Goal: Task Accomplishment & Management: Use online tool/utility

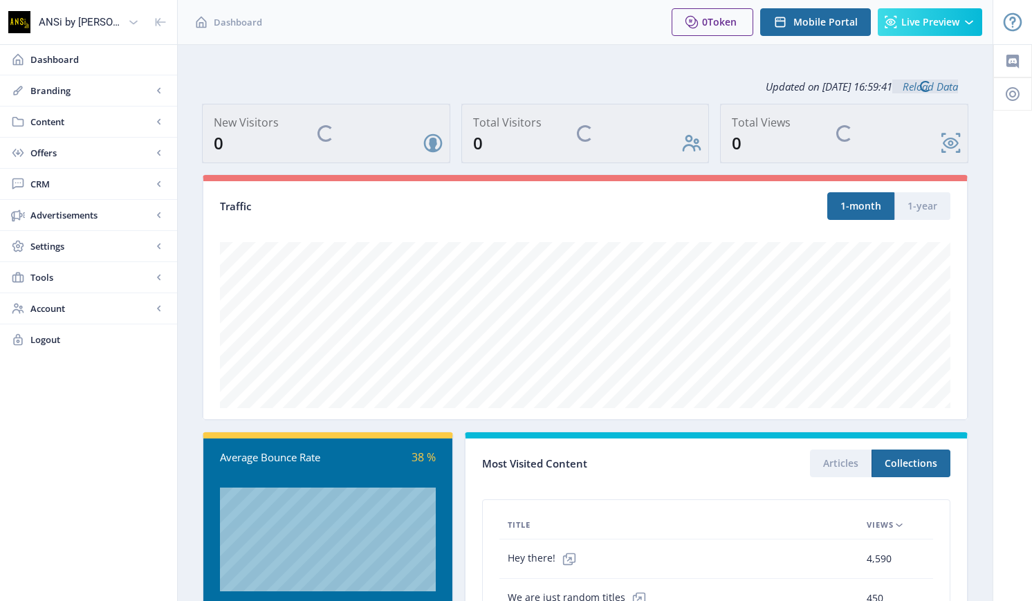
click at [65, 183] on span "CRM" at bounding box center [91, 184] width 122 height 14
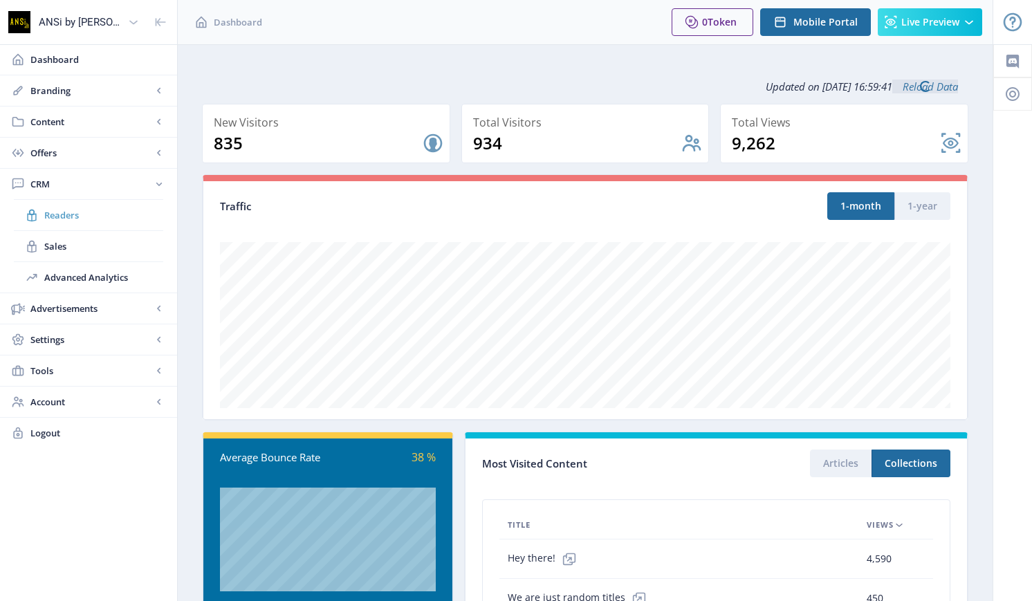
click at [60, 210] on span "Readers" at bounding box center [103, 215] width 119 height 14
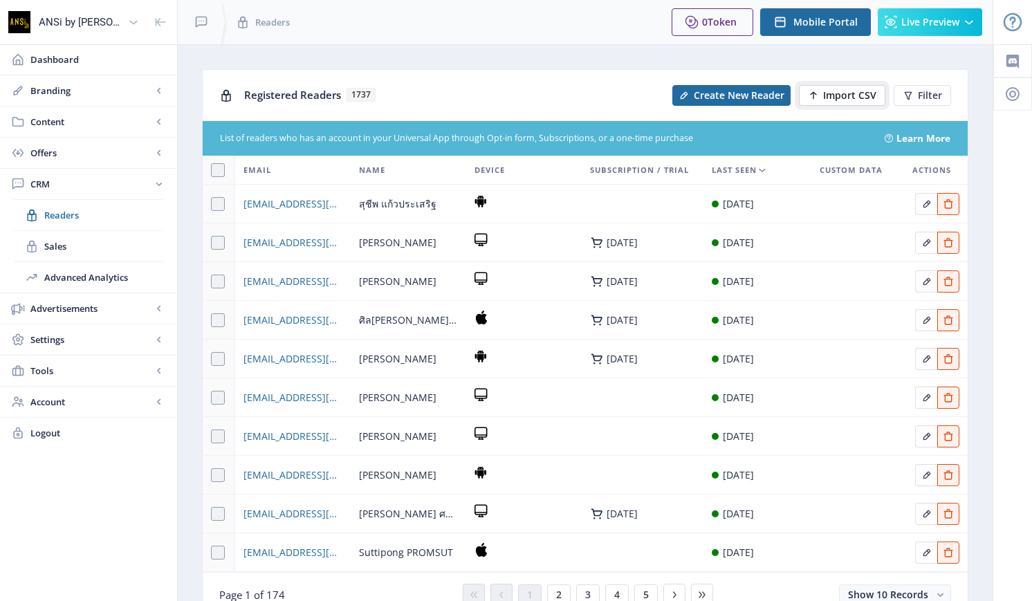
click at [832, 93] on span "Import CSV" at bounding box center [849, 95] width 53 height 11
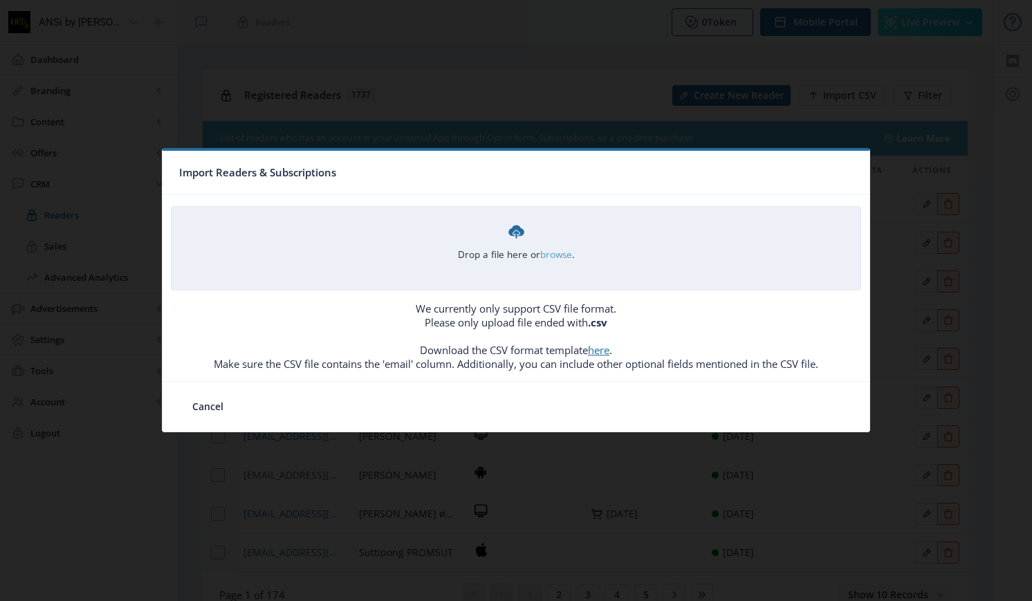
click at [0, 0] on link "browse" at bounding box center [0, 0] width 0 height 0
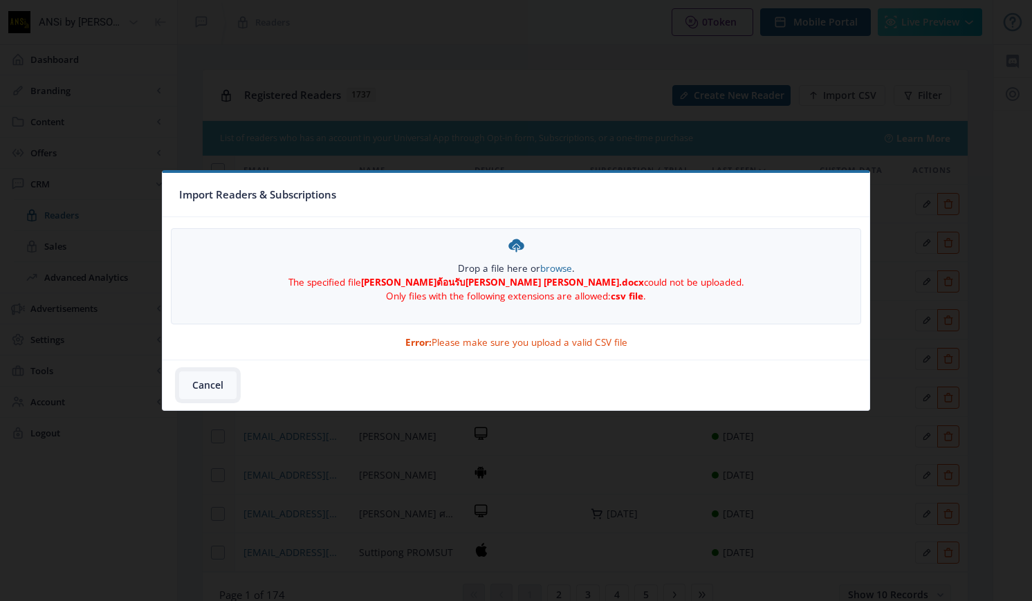
click at [201, 384] on button "Cancel" at bounding box center [207, 385] width 57 height 28
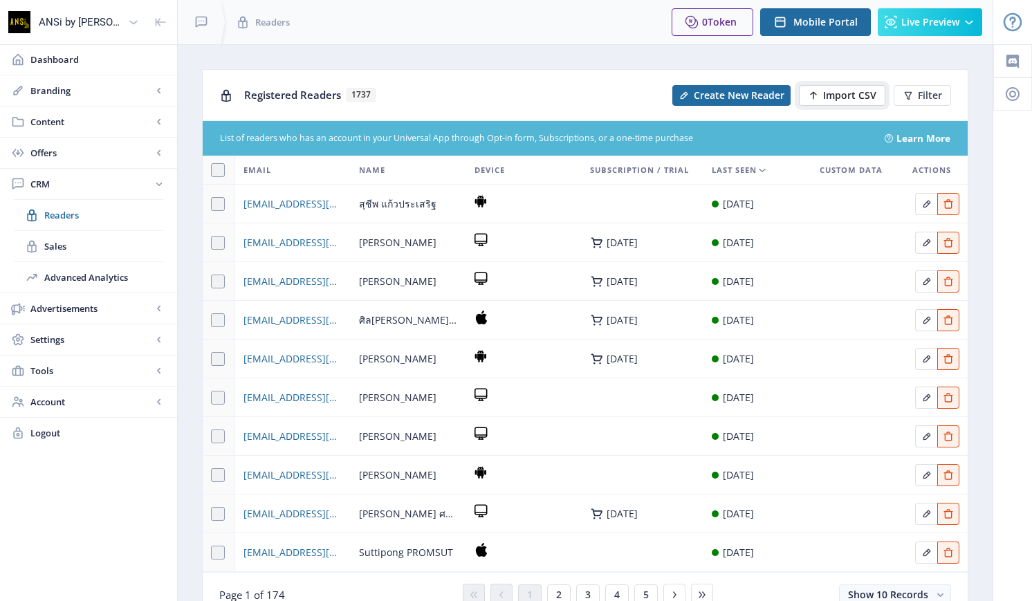
click at [819, 101] on button "Import CSV" at bounding box center [842, 95] width 86 height 21
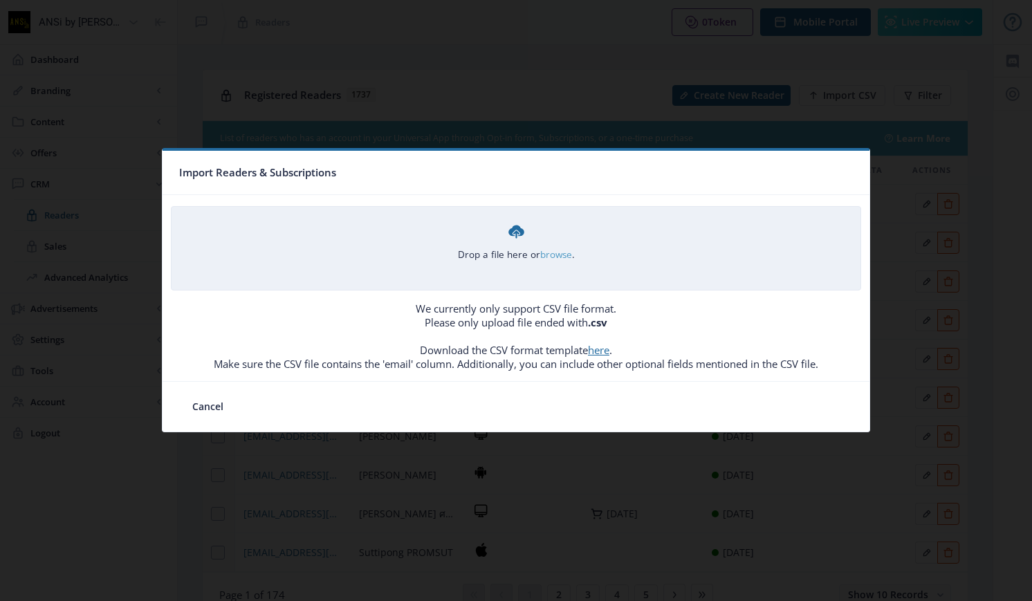
click at [0, 0] on link "browse" at bounding box center [0, 0] width 0 height 0
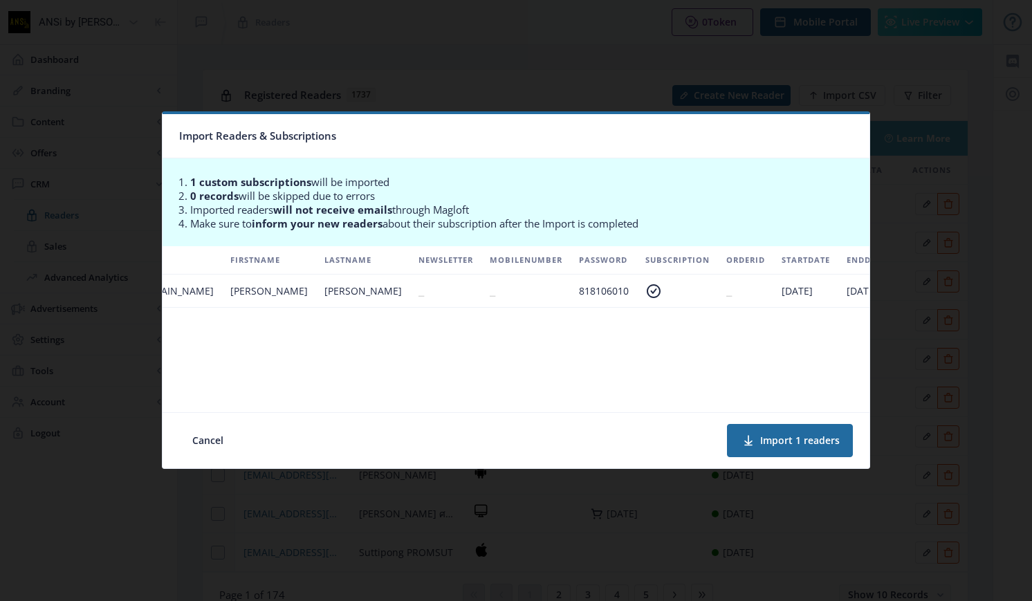
scroll to position [0, 239]
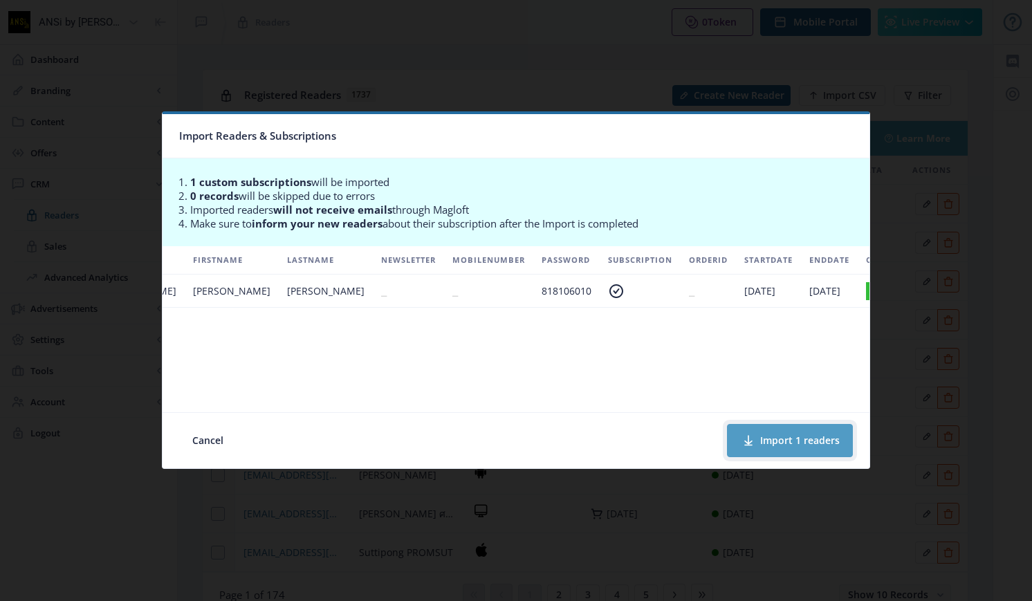
click at [816, 438] on button "Import 1 readers" at bounding box center [790, 440] width 126 height 33
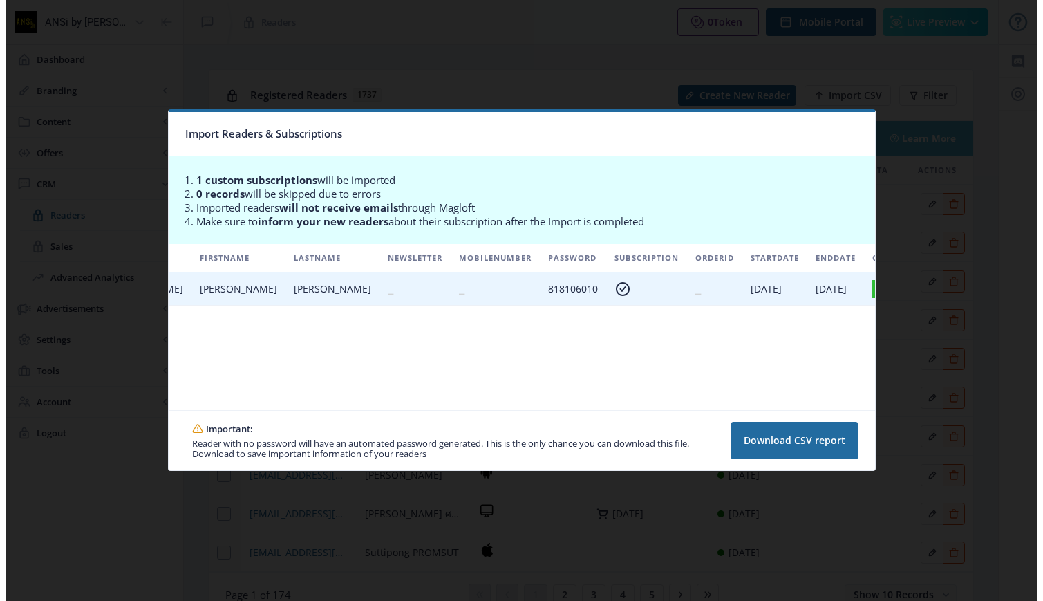
scroll to position [0, 0]
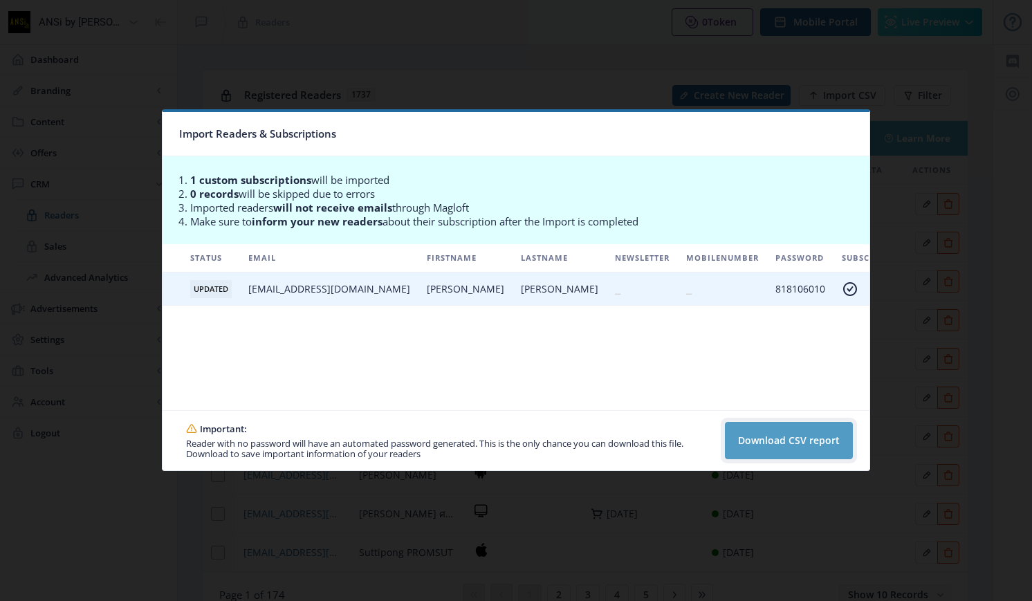
click at [754, 437] on button "Download CSV report" at bounding box center [789, 440] width 128 height 37
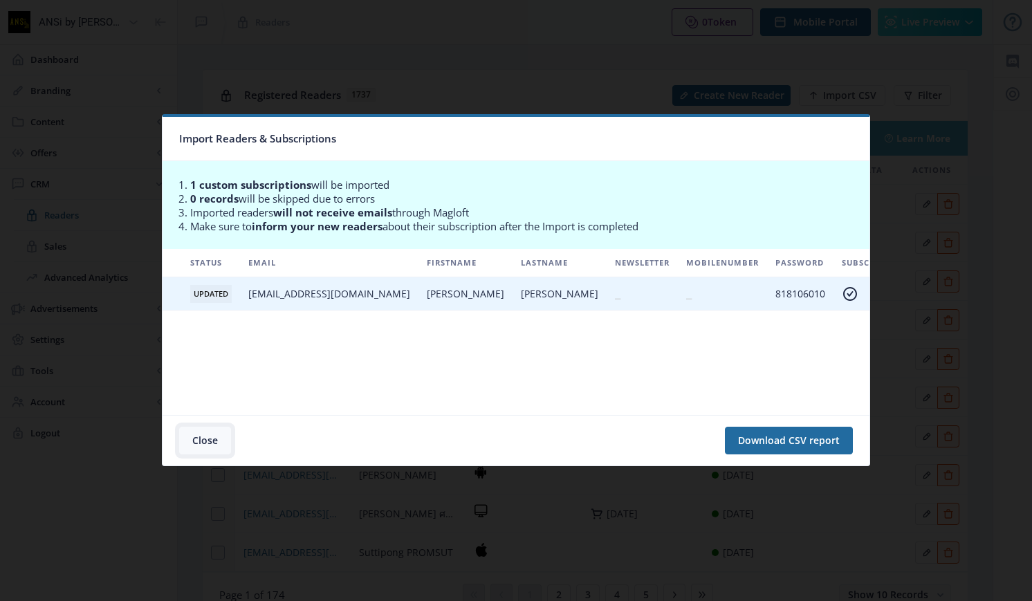
click at [209, 446] on button "Close" at bounding box center [205, 441] width 52 height 28
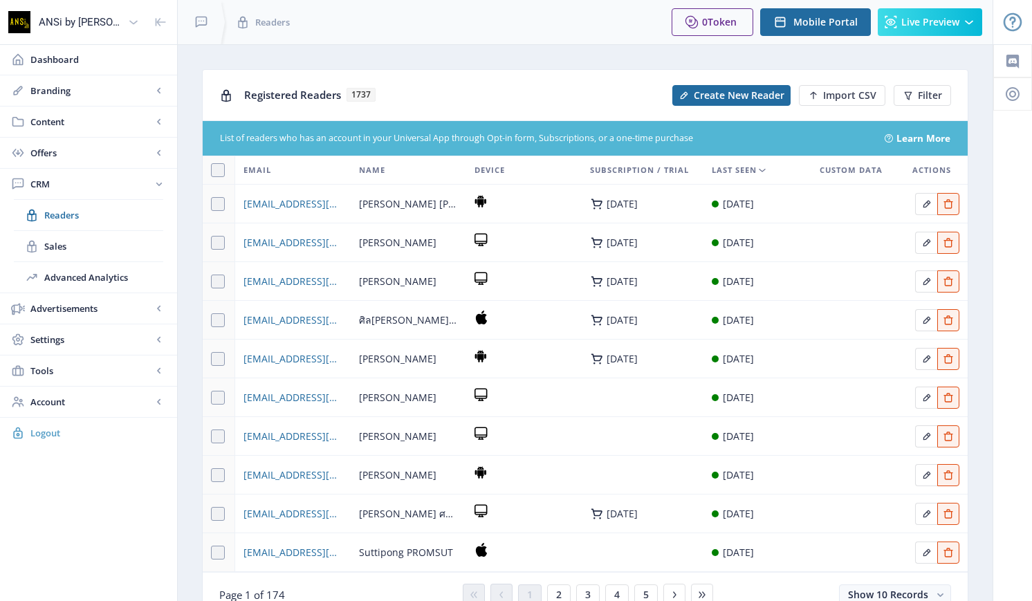
click at [29, 430] on link "Logout" at bounding box center [88, 433] width 177 height 30
